Goal: Learn about a topic

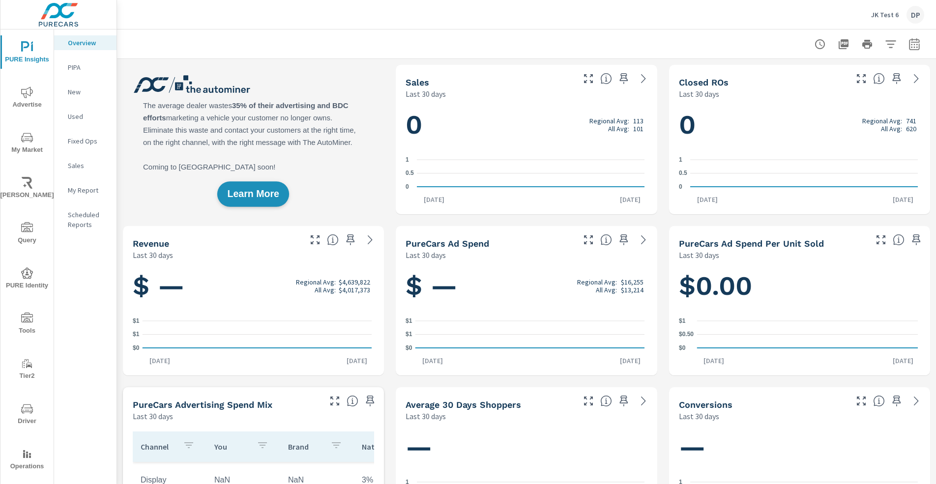
click at [252, 194] on span "Learn More" at bounding box center [254, 194] width 52 height 9
